Goal: Contribute content: Contribute content

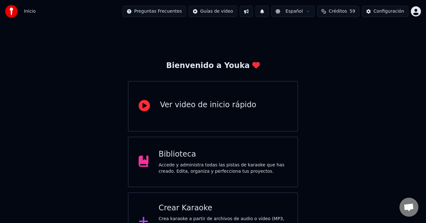
click at [240, 199] on div "Crear Karaoke Crea karaoke a partir de archivos de audio o video (MP3, MP4 y má…" at bounding box center [213, 221] width 171 height 59
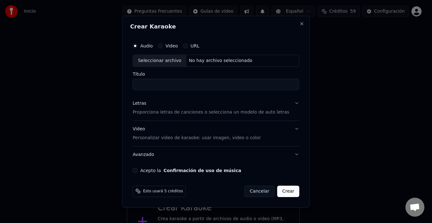
click at [163, 63] on div "Seleccionar archivo" at bounding box center [159, 60] width 53 height 11
click at [221, 85] on input "**********" at bounding box center [215, 84] width 167 height 11
type input "**********"
click at [284, 107] on button "Letras Proporciona letras de canciones o selecciona un modelo de auto letras" at bounding box center [215, 107] width 167 height 25
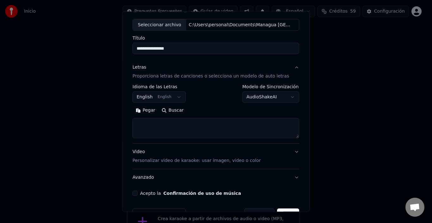
scroll to position [33, 0]
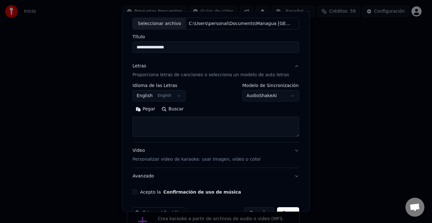
click at [289, 136] on textarea at bounding box center [215, 127] width 167 height 20
click at [145, 108] on button "Pegar" at bounding box center [145, 109] width 26 height 10
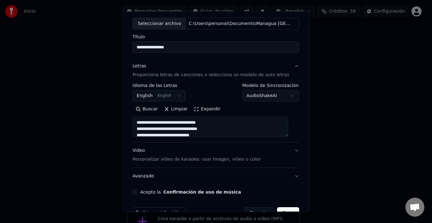
click at [206, 107] on button "Expandir" at bounding box center [207, 109] width 33 height 10
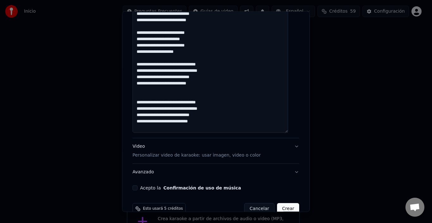
scroll to position [357, 0]
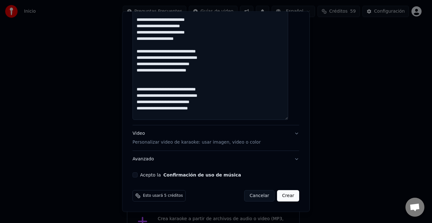
click at [260, 144] on button "Video Personalizar video de karaoke: usar imagen, video o color" at bounding box center [215, 137] width 167 height 25
type textarea "**********"
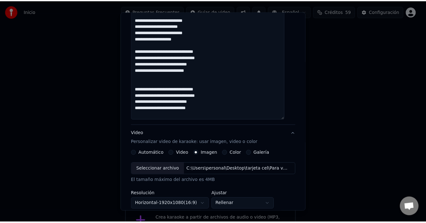
scroll to position [115, 0]
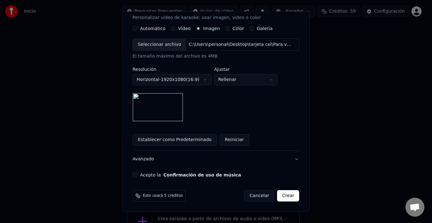
click at [137, 174] on button "Acepto la Confirmación de uso de música" at bounding box center [134, 174] width 5 height 5
click at [280, 196] on button "Crear" at bounding box center [288, 195] width 22 height 11
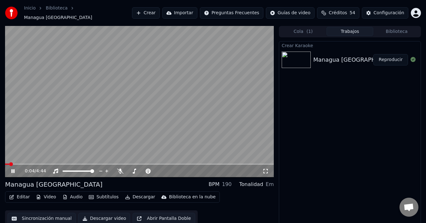
click at [13, 169] on icon at bounding box center [12, 171] width 3 height 4
click at [405, 29] on button "Biblioteca" at bounding box center [397, 31] width 47 height 9
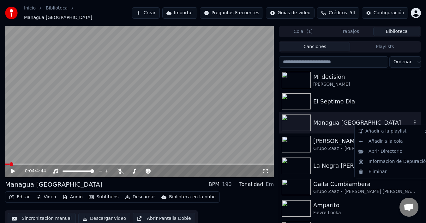
click at [412, 120] on icon "button" at bounding box center [415, 122] width 6 height 5
click at [385, 172] on div "Eliminar" at bounding box center [393, 172] width 75 height 10
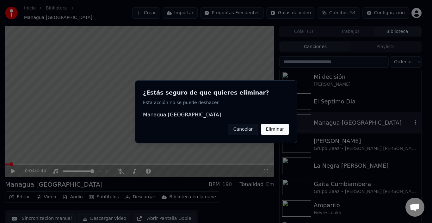
click at [274, 130] on button "Eliminar" at bounding box center [275, 128] width 28 height 11
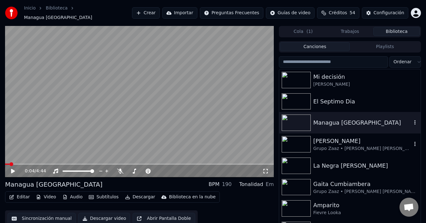
click at [316, 141] on div "[PERSON_NAME]" at bounding box center [363, 141] width 99 height 9
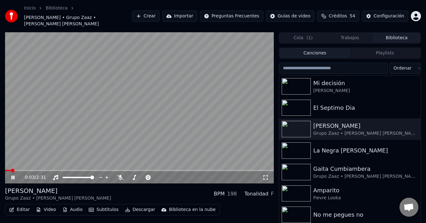
click at [13, 175] on icon at bounding box center [17, 177] width 15 height 5
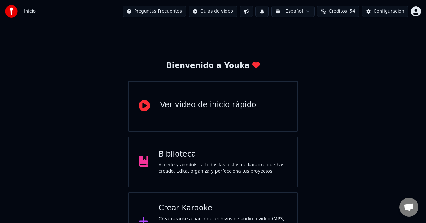
click at [260, 210] on div "Crear Karaoke" at bounding box center [223, 208] width 129 height 10
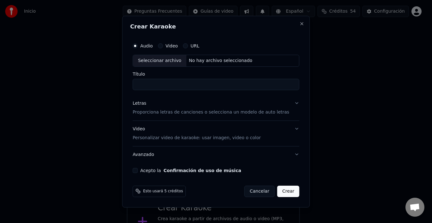
click at [176, 58] on div "Seleccionar archivo" at bounding box center [159, 60] width 53 height 11
click at [226, 82] on input "**********" at bounding box center [215, 84] width 167 height 11
type input "**********"
click at [264, 110] on p "Proporciona letras de canciones o selecciona un modelo de auto letras" at bounding box center [210, 112] width 156 height 6
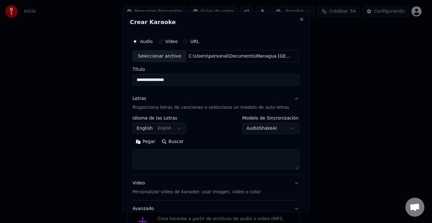
click at [150, 140] on button "Pegar" at bounding box center [145, 142] width 26 height 10
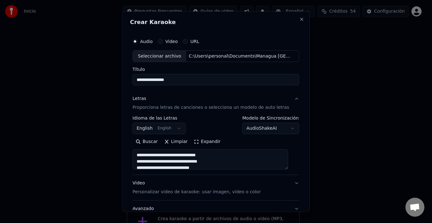
click at [209, 139] on button "Expandir" at bounding box center [207, 142] width 33 height 10
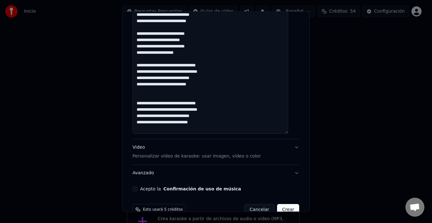
scroll to position [357, 0]
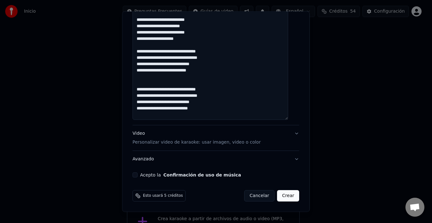
click at [285, 137] on button "Video Personalizar video de karaoke: usar imagen, video o color" at bounding box center [215, 137] width 167 height 25
type textarea "**********"
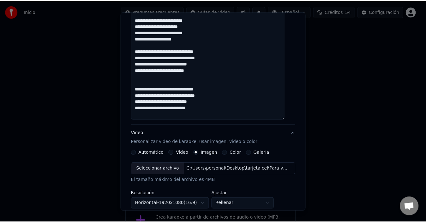
scroll to position [115, 0]
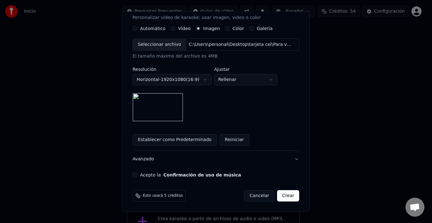
click at [137, 176] on button "Acepto la Confirmación de uso de música" at bounding box center [134, 174] width 5 height 5
click at [282, 196] on button "Crear" at bounding box center [288, 195] width 22 height 11
